Goal: Entertainment & Leisure: Consume media (video, audio)

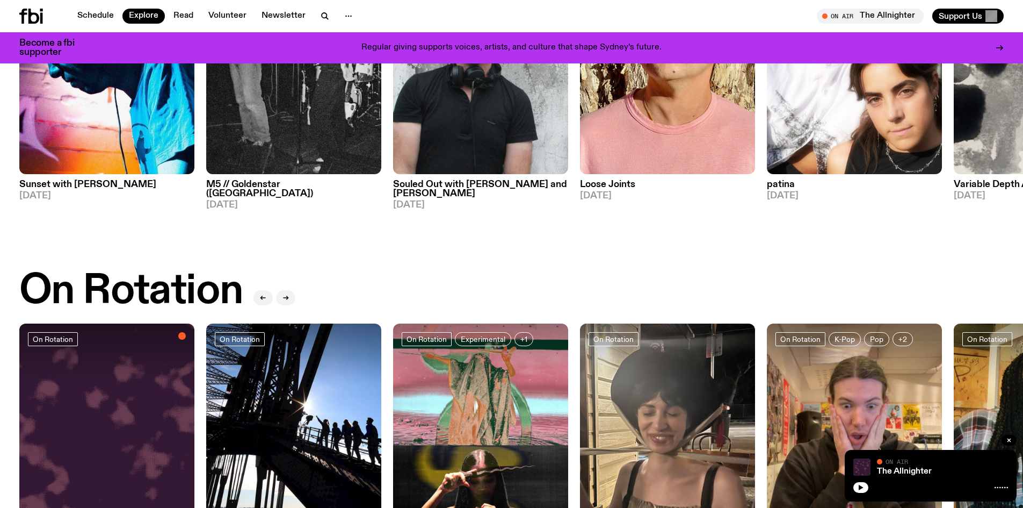
scroll to position [314, 0]
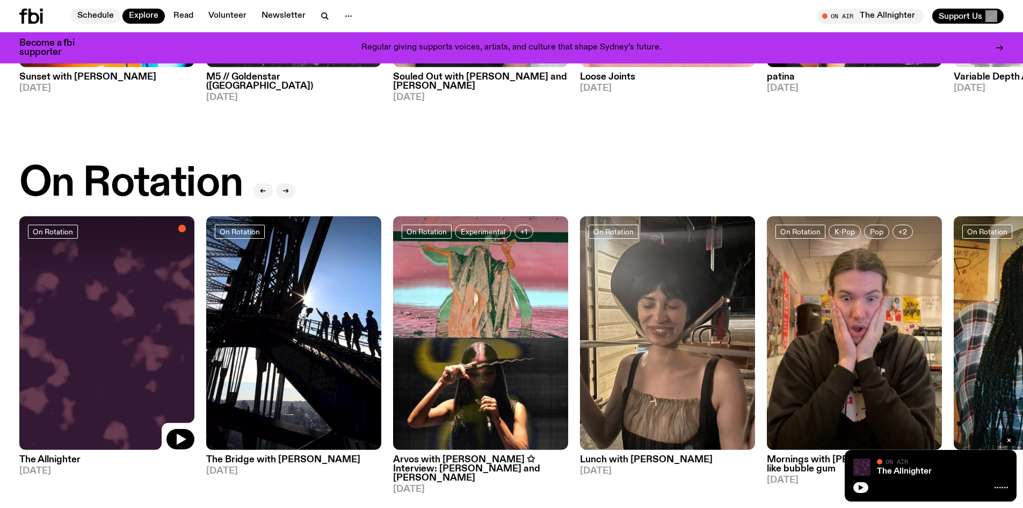
click at [96, 16] on link "Schedule" at bounding box center [95, 16] width 49 height 15
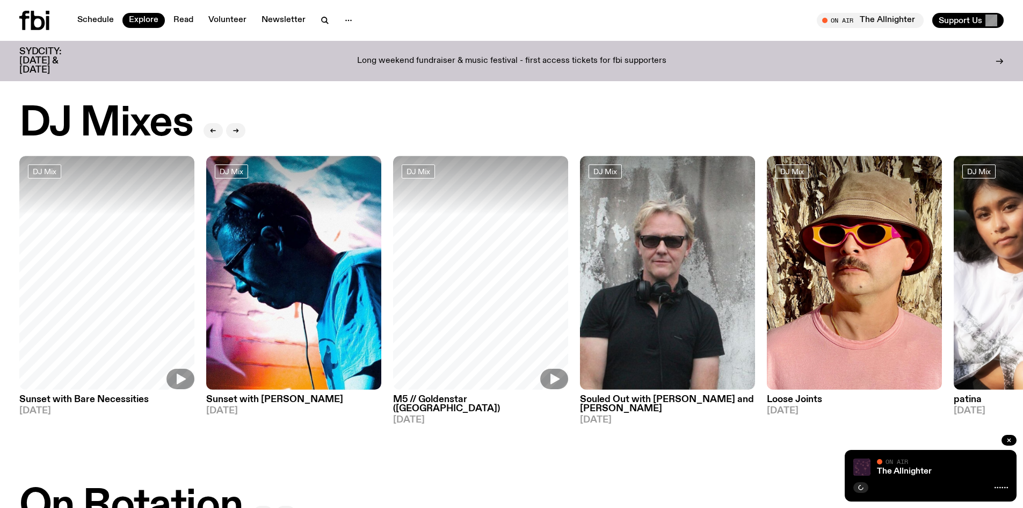
click at [812, 399] on h3 "Loose Joints" at bounding box center [854, 399] width 175 height 9
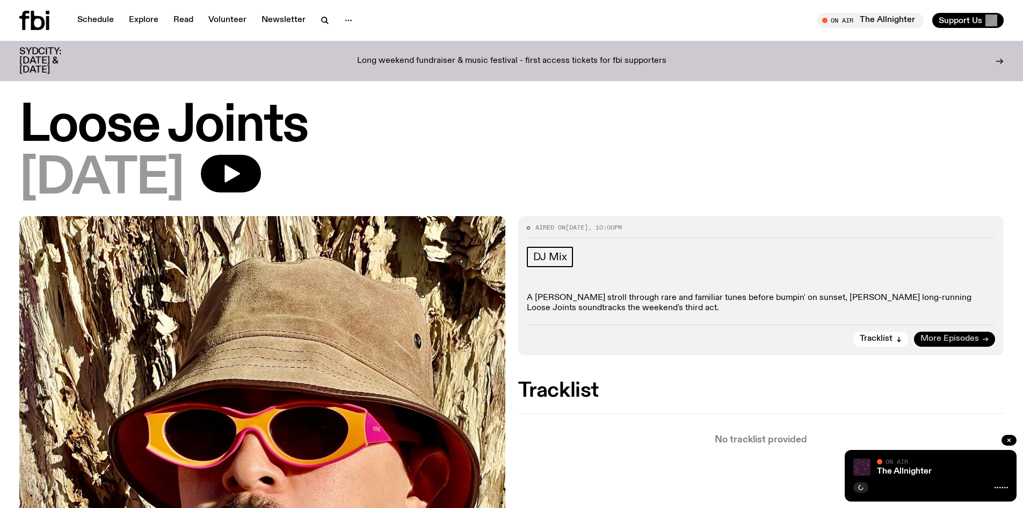
click at [950, 338] on span "More Episodes" at bounding box center [950, 339] width 59 height 8
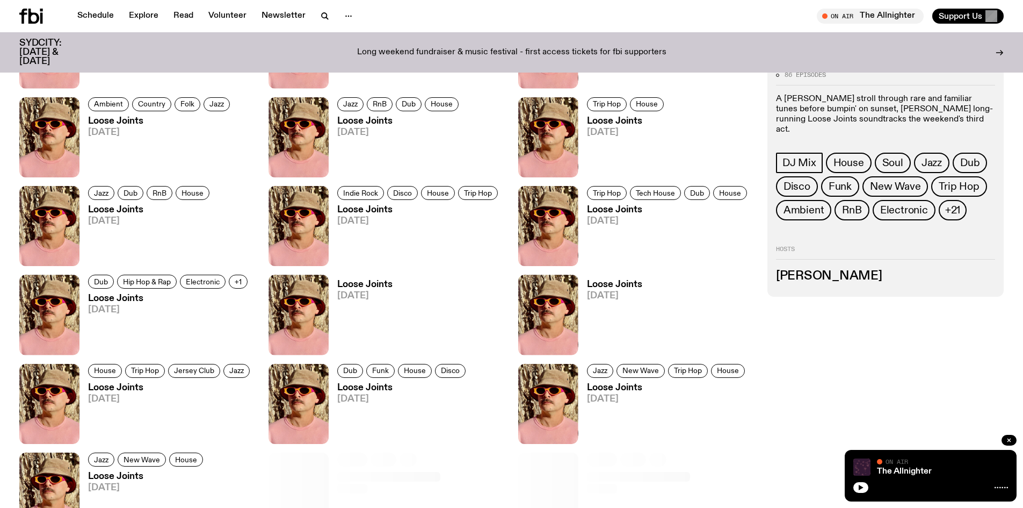
scroll to position [475, 0]
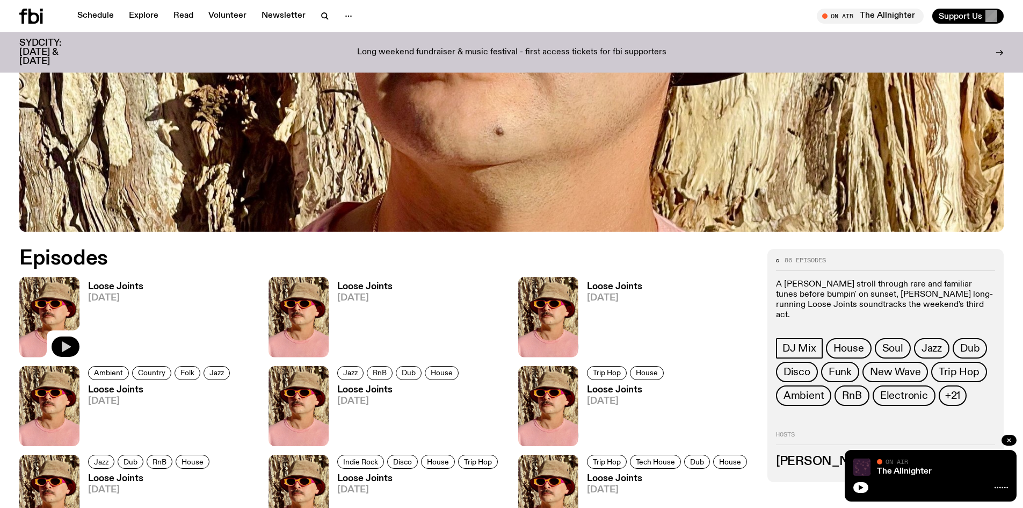
click at [67, 336] on button "button" at bounding box center [66, 346] width 28 height 20
